Goal: Obtain resource: Download file/media

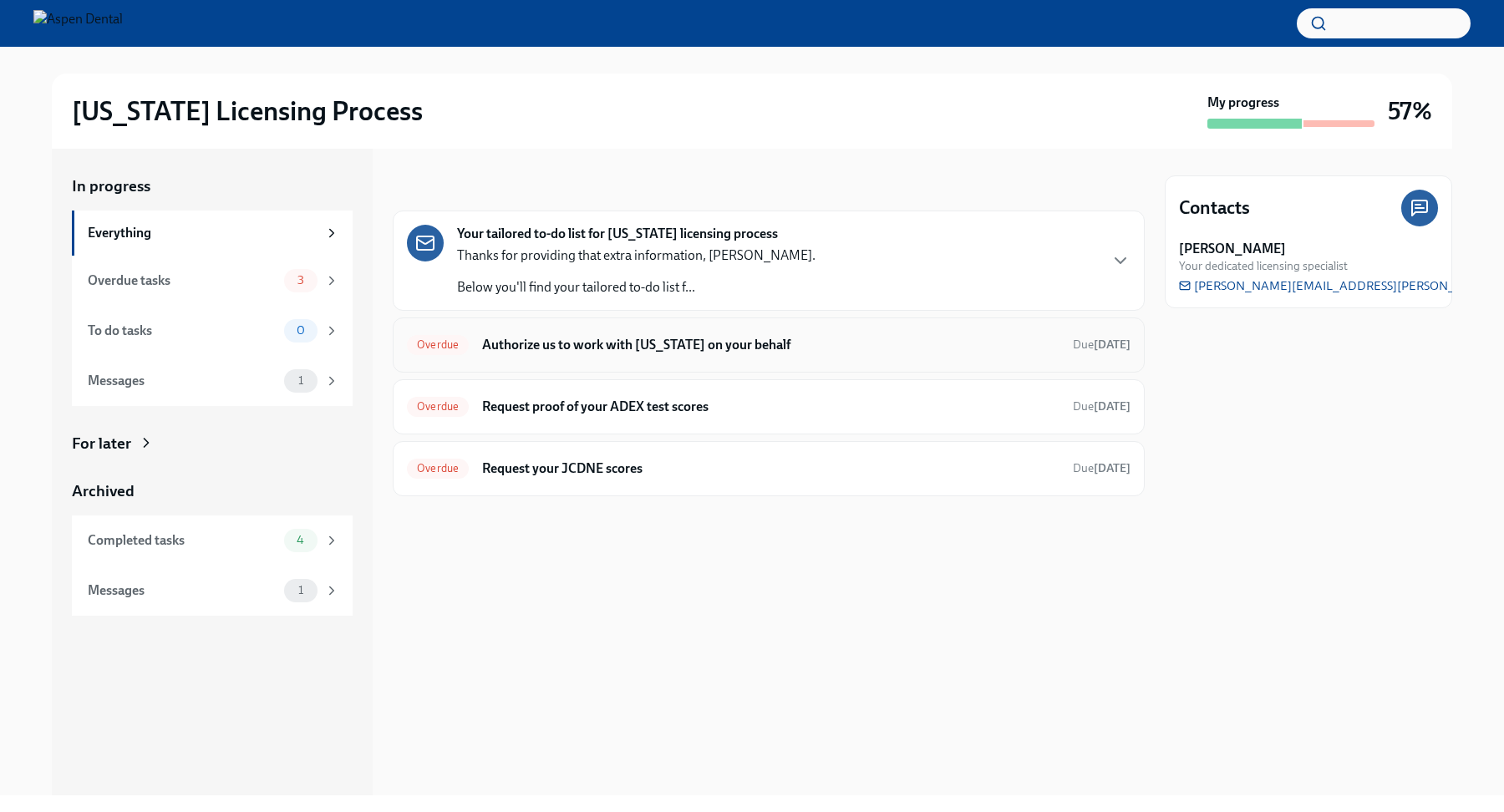
click at [832, 349] on h6 "Authorize us to work with [US_STATE] on your behalf" at bounding box center [771, 345] width 578 height 19
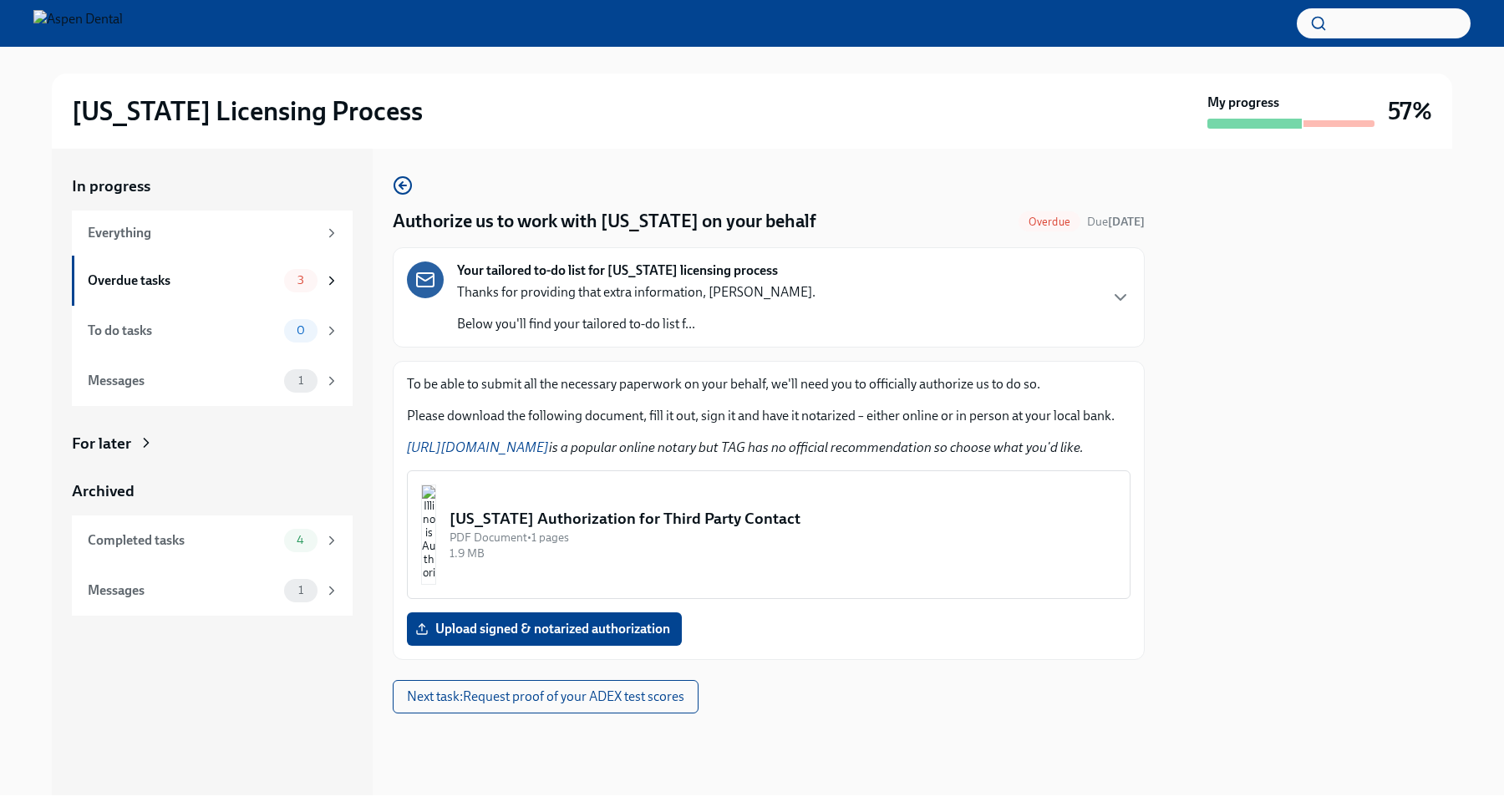
click at [642, 659] on div "Authorize us to work with [US_STATE] on your behalf Overdue Due [DATE] Your tai…" at bounding box center [768, 444] width 752 height 538
click at [671, 558] on div "1.9 MB" at bounding box center [783, 554] width 667 height 16
